Goal: Transaction & Acquisition: Purchase product/service

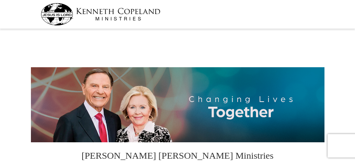
select select "SD"
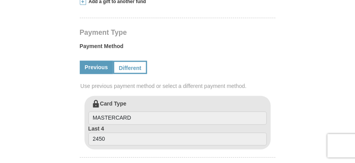
scroll to position [352, 0]
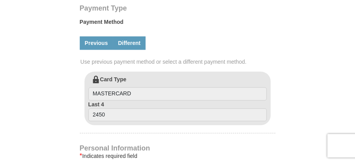
click at [133, 36] on link "Different" at bounding box center [129, 42] width 33 height 13
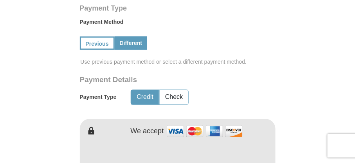
click at [147, 90] on button "Credit" at bounding box center [145, 97] width 28 height 14
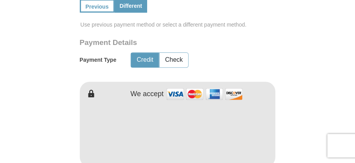
scroll to position [401, 0]
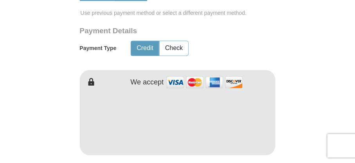
click at [288, 108] on form "[PERSON_NAME] [PERSON_NAME] Ministries Giving Together, we're helping people al…" at bounding box center [178, 77] width 294 height 894
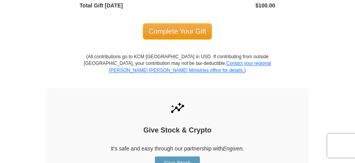
scroll to position [754, 0]
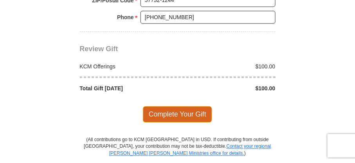
click at [174, 106] on span "Complete Your Gift" at bounding box center [177, 114] width 69 height 16
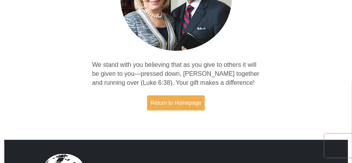
scroll to position [113, 0]
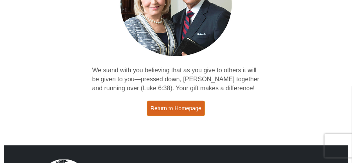
click at [181, 108] on link "Return to Homepage" at bounding box center [176, 108] width 58 height 15
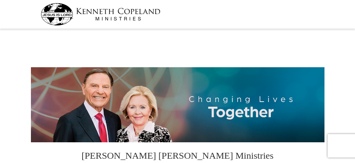
select select "SD"
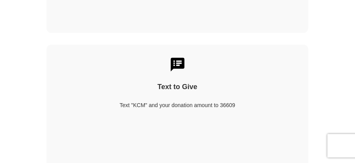
scroll to position [953, 0]
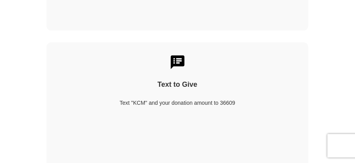
click at [182, 54] on img at bounding box center [177, 62] width 16 height 16
click at [209, 99] on div "Text "KCM" and your donation amount to 36609" at bounding box center [177, 103] width 234 height 8
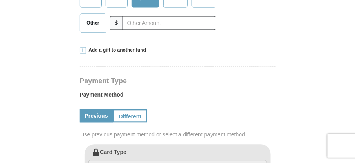
scroll to position [40, 0]
